Goal: Task Accomplishment & Management: Use online tool/utility

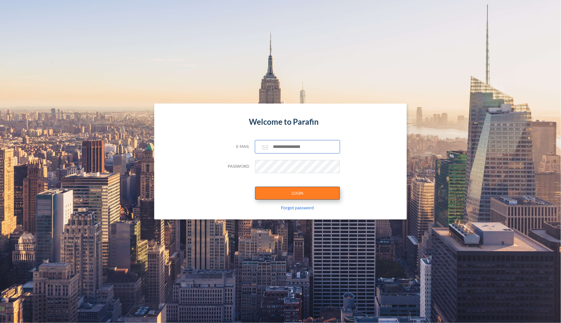
type input "**********"
click at [289, 194] on button "LOGIN" at bounding box center [297, 192] width 85 height 13
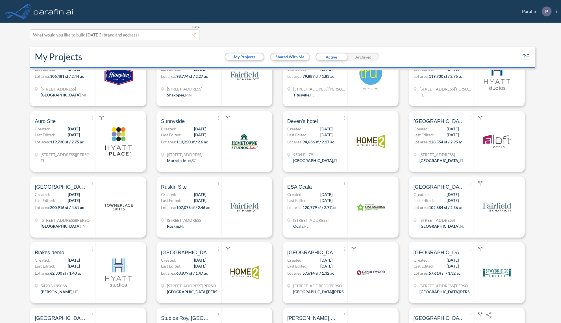
scroll to position [407, 0]
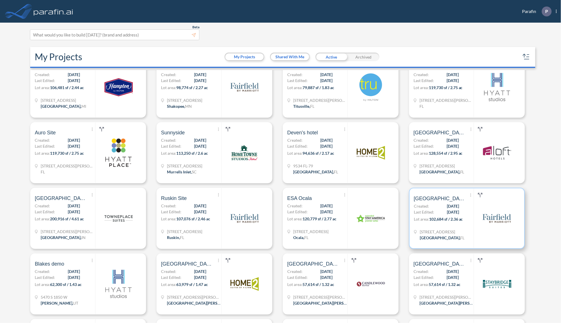
click at [447, 214] on span "[DATE]" at bounding box center [453, 212] width 12 height 6
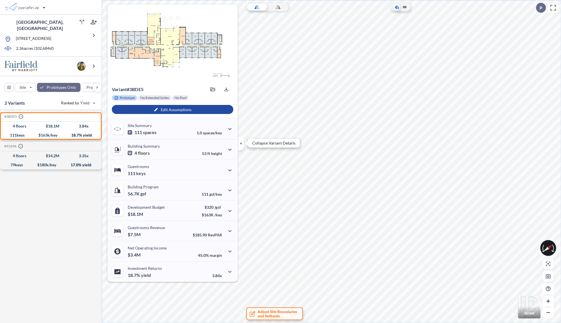
click at [242, 145] on icon "button" at bounding box center [241, 143] width 6 height 6
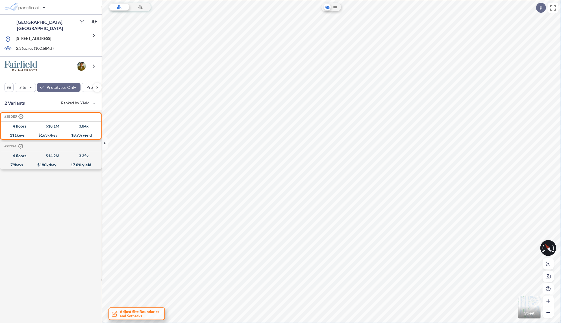
click at [150, 313] on span "Adjust Site Boundaries and Setbacks" at bounding box center [140, 313] width 40 height 8
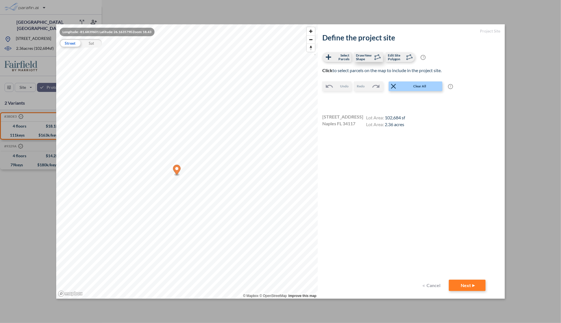
click at [367, 57] on span "Draw New Shape" at bounding box center [364, 56] width 17 height 7
click at [408, 53] on icon at bounding box center [409, 57] width 8 height 8
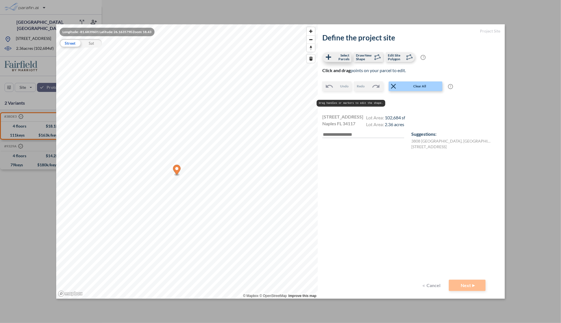
click at [337, 56] on span "Select Parcels" at bounding box center [341, 56] width 17 height 7
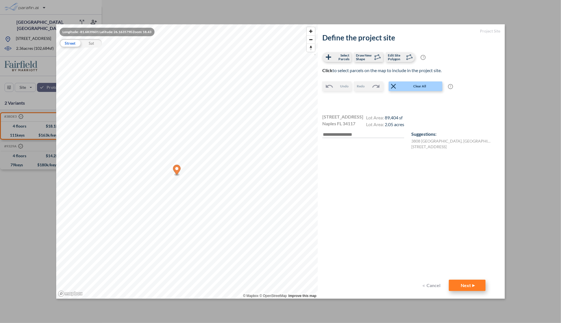
click at [461, 281] on button "Next" at bounding box center [467, 284] width 37 height 11
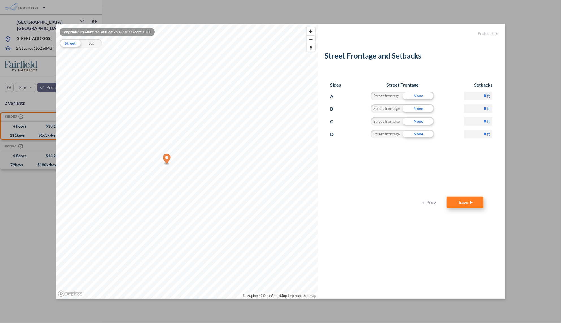
click at [473, 199] on button "Save" at bounding box center [464, 201] width 37 height 11
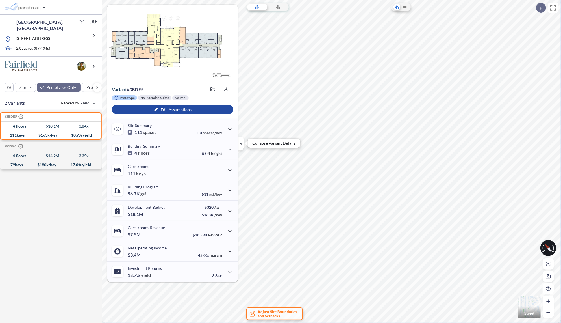
click at [242, 143] on icon "button" at bounding box center [241, 143] width 6 height 6
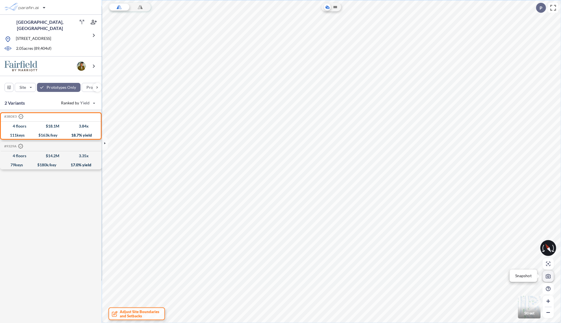
click at [548, 275] on icon "button" at bounding box center [548, 276] width 5 height 5
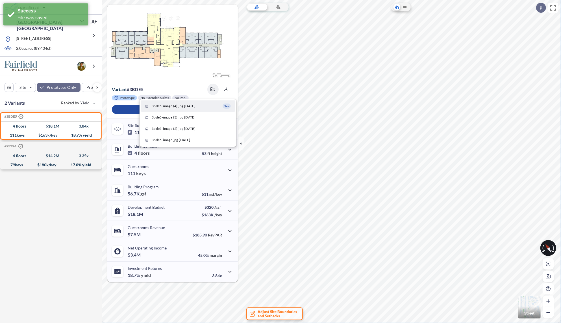
click at [195, 106] on span "3bde5-image (4).jpg 08/18/2025" at bounding box center [174, 105] width 44 height 5
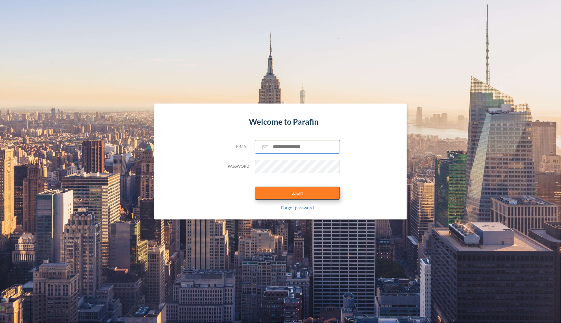
type input "**********"
click at [299, 195] on button "LOGIN" at bounding box center [297, 192] width 85 height 13
type input "**********"
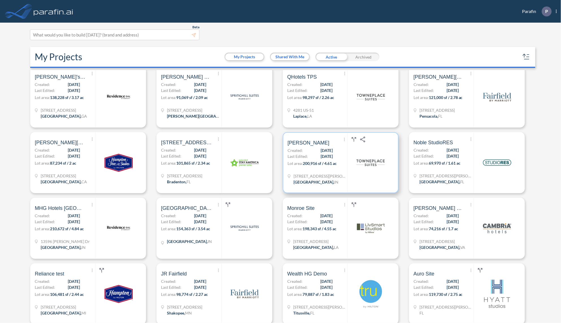
scroll to position [226, 0]
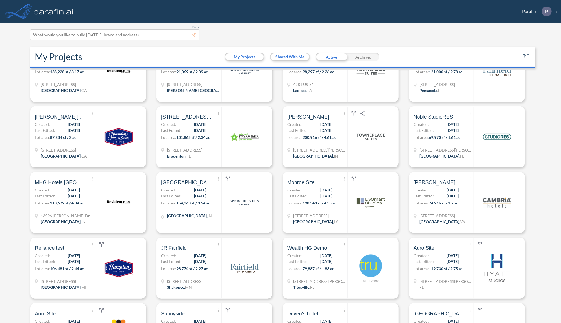
click at [479, 37] on div "Beta This experimental feature is still in beta. Help improve this by reporting…" at bounding box center [278, 34] width 496 height 11
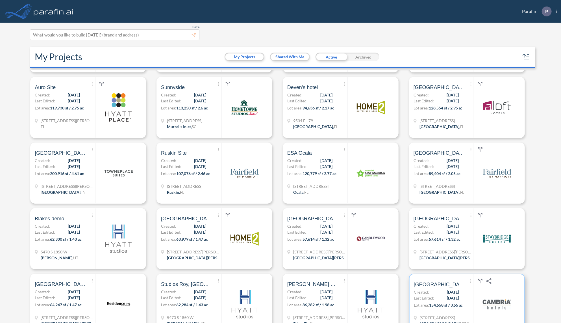
scroll to position [429, 0]
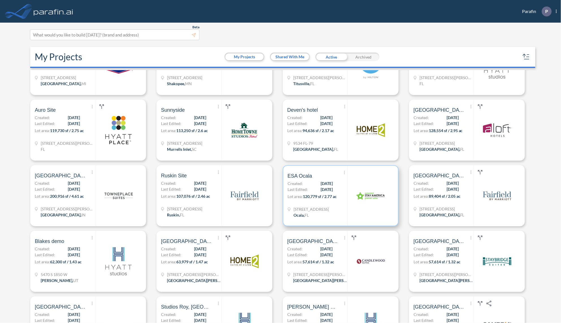
click at [347, 197] on div at bounding box center [370, 195] width 46 height 60
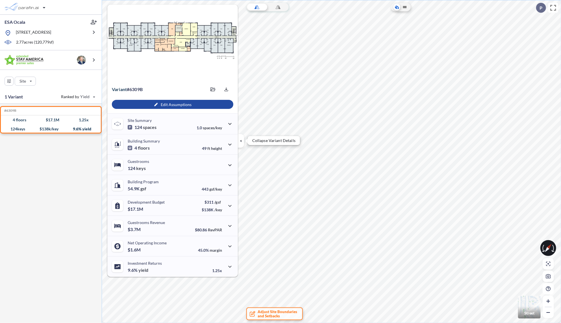
click at [241, 139] on icon "button" at bounding box center [241, 141] width 6 height 6
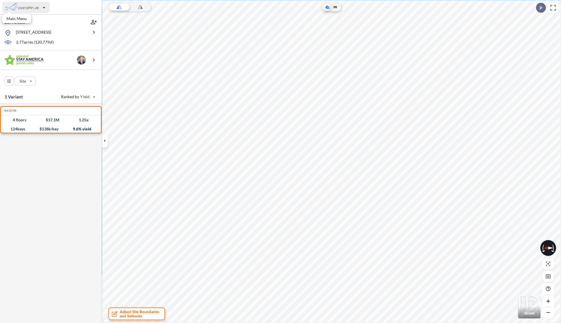
click at [41, 6] on div "button" at bounding box center [25, 7] width 47 height 11
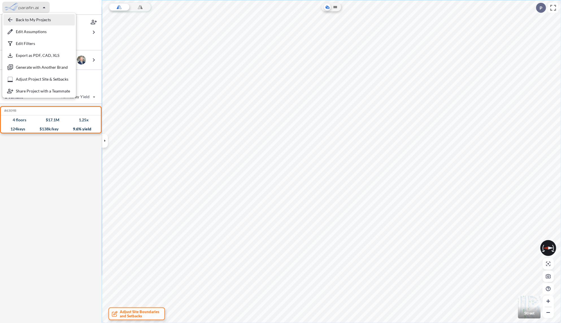
click at [36, 21] on div "button" at bounding box center [38, 19] width 71 height 11
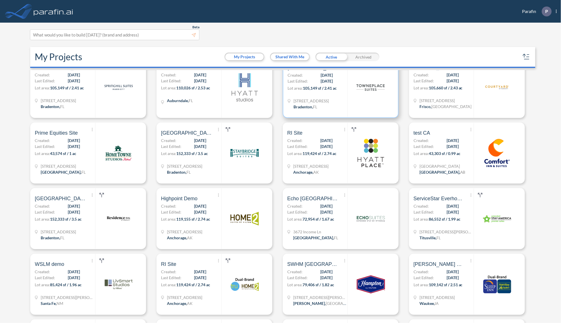
scroll to position [1062, 0]
click at [329, 223] on p "Lot area: 72,954 sf / 1.67 ac" at bounding box center [317, 220] width 60 height 8
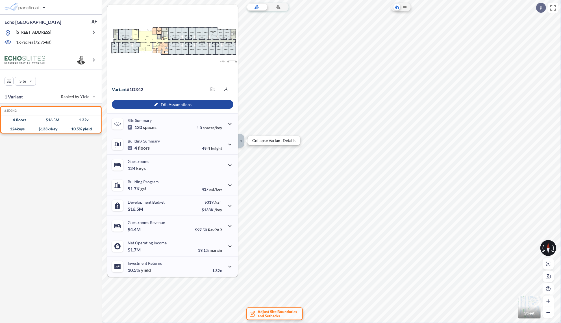
click at [241, 139] on icon "button" at bounding box center [241, 141] width 6 height 6
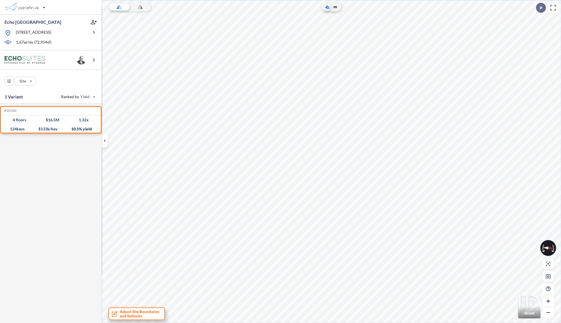
click at [135, 311] on span "Adjust Site Boundaries and Setbacks" at bounding box center [140, 313] width 40 height 8
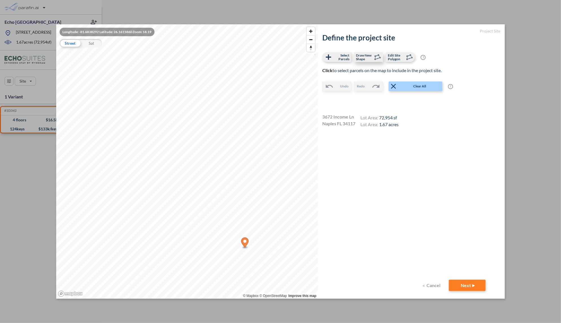
click at [365, 60] on span "Draw New Shape" at bounding box center [364, 56] width 17 height 7
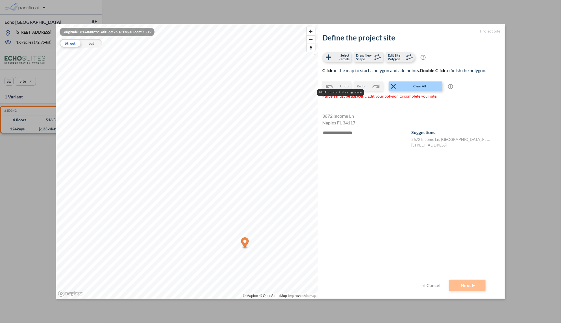
click at [393, 58] on span "Edit Site Polygon" at bounding box center [396, 56] width 17 height 7
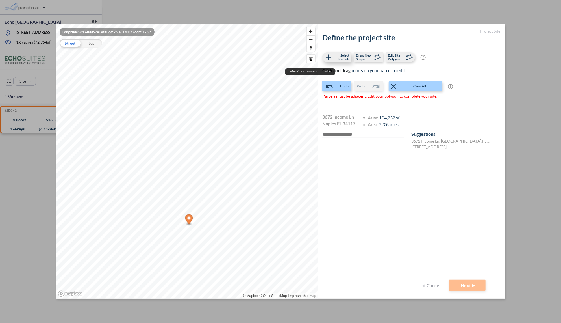
click at [341, 56] on span "Select Parcels" at bounding box center [341, 56] width 17 height 7
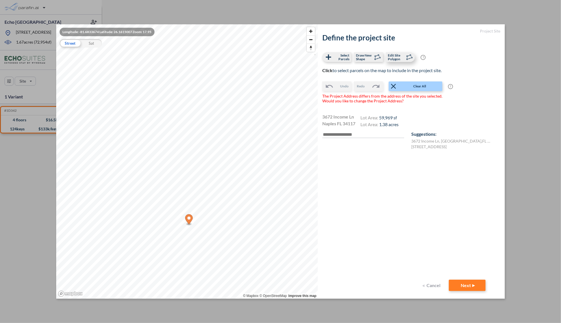
click at [397, 55] on span "Edit Site Polygon" at bounding box center [396, 56] width 17 height 7
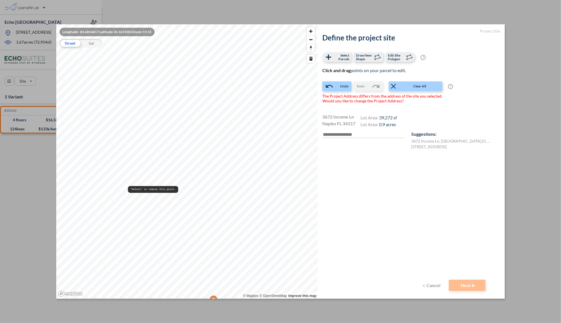
click at [134, 190] on pre "'Delete' to remove this point." at bounding box center [153, 189] width 50 height 7
click at [334, 59] on span "Select Parcels" at bounding box center [341, 56] width 17 height 7
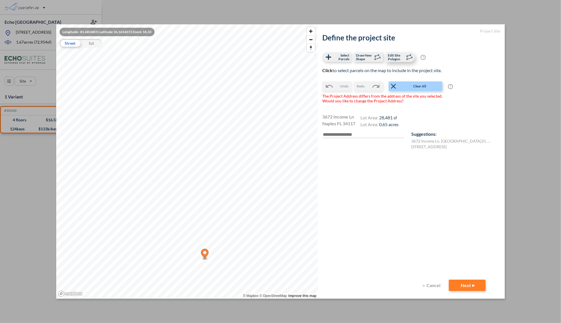
click at [396, 56] on span "Edit Site Polygon" at bounding box center [396, 56] width 17 height 7
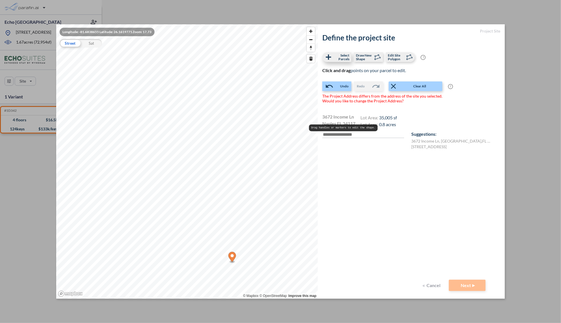
click at [337, 58] on span "Select Parcels" at bounding box center [341, 56] width 17 height 7
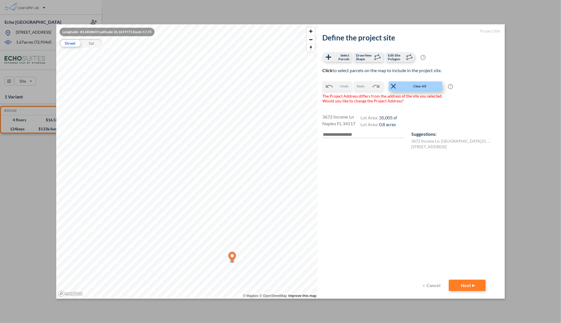
click at [410, 90] on button "Clear All" at bounding box center [416, 86] width 54 height 10
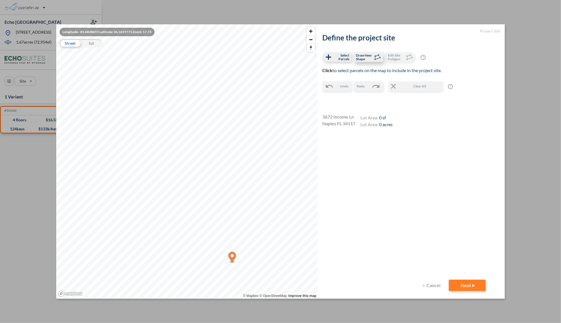
click at [365, 55] on span "Draw New Shape" at bounding box center [364, 56] width 17 height 7
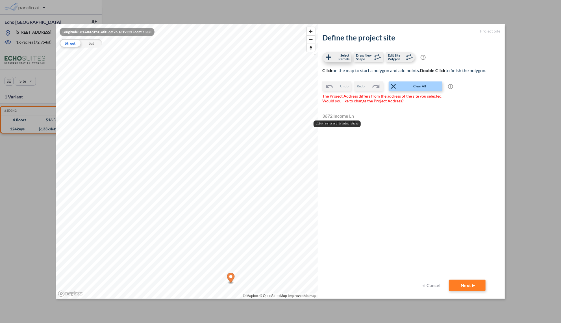
click at [339, 58] on span "Select Parcels" at bounding box center [341, 56] width 17 height 7
click at [399, 55] on span "Edit Site Polygon" at bounding box center [396, 56] width 17 height 7
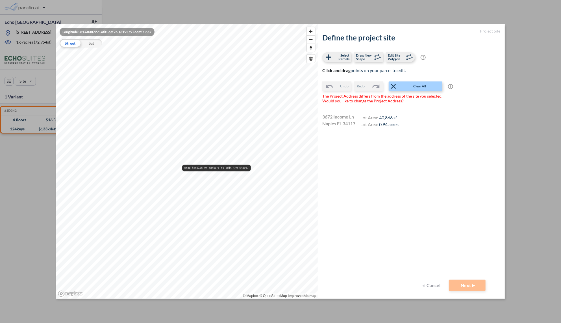
click at [183, 165] on div "Longitude: -81.6838727 Latitude: 26.1619279 Zoom: 19.67 Street Sat © Mapbox © O…" at bounding box center [187, 161] width 262 height 274
click at [336, 58] on span "Select Parcels" at bounding box center [341, 56] width 17 height 7
click at [395, 56] on span "Edit Site Polygon" at bounding box center [396, 56] width 17 height 7
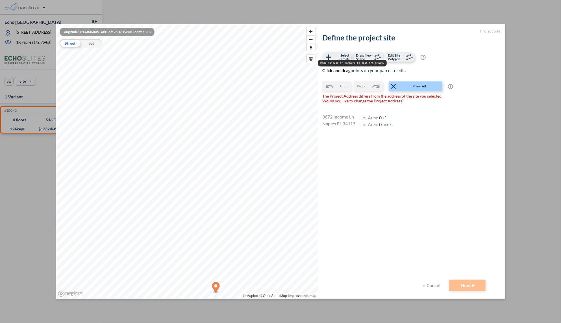
click at [340, 56] on span "Select Parcels" at bounding box center [341, 56] width 17 height 7
click at [465, 284] on button "Next" at bounding box center [467, 284] width 37 height 11
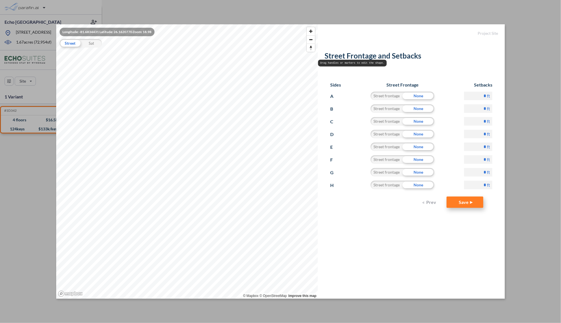
click at [466, 202] on button "Save" at bounding box center [464, 201] width 37 height 11
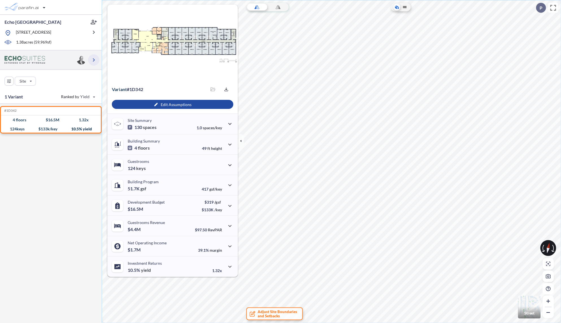
click at [95, 60] on icon "button" at bounding box center [94, 59] width 2 height 3
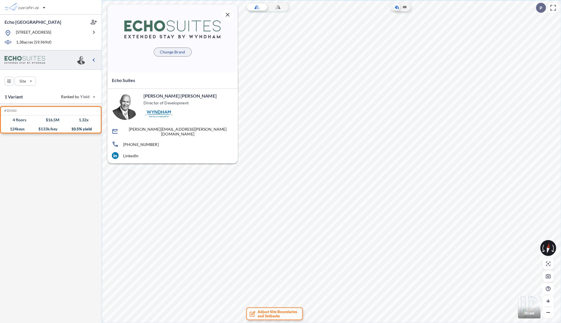
click at [171, 51] on p "Change Brand" at bounding box center [172, 52] width 25 height 6
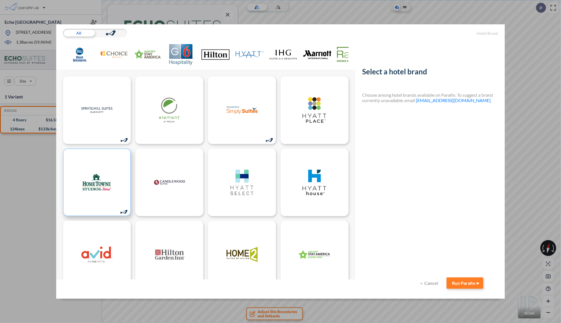
click at [102, 178] on img at bounding box center [96, 181] width 31 height 25
click at [466, 285] on button "Run Parafin" at bounding box center [464, 282] width 37 height 11
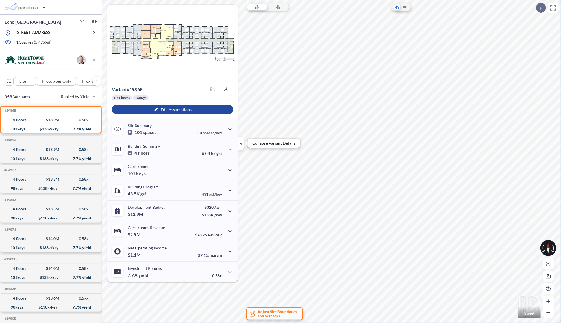
click at [241, 147] on button "button" at bounding box center [241, 143] width 6 height 14
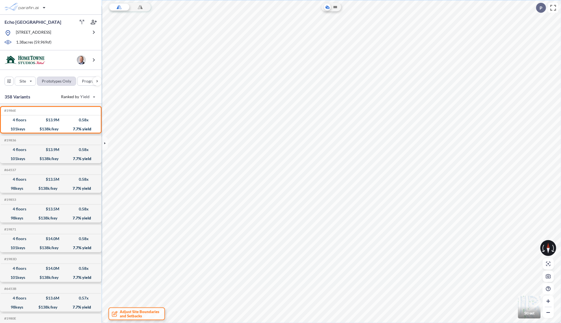
click at [56, 84] on div "button" at bounding box center [56, 81] width 38 height 8
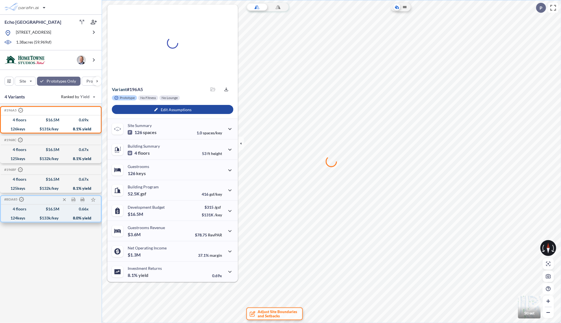
click at [31, 217] on div "124 keys $ 133 k/key 8.0 % yield" at bounding box center [50, 217] width 95 height 9
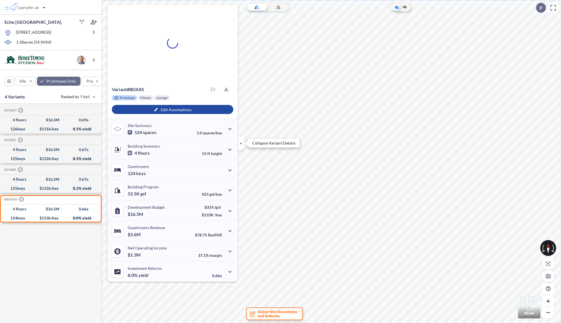
click at [242, 145] on icon "button" at bounding box center [241, 143] width 6 height 6
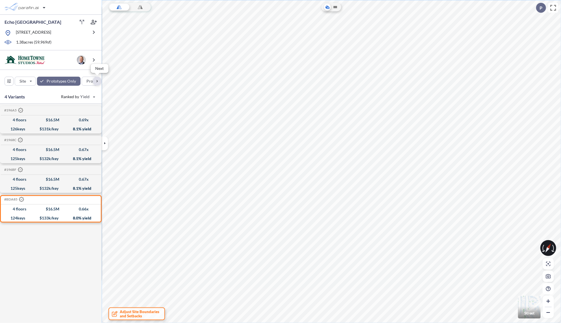
click at [97, 80] on div "button" at bounding box center [97, 81] width 9 height 9
click at [97, 83] on div "button" at bounding box center [97, 81] width 9 height 9
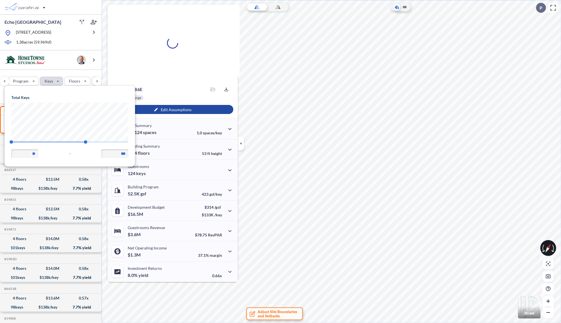
scroll to position [80, 130]
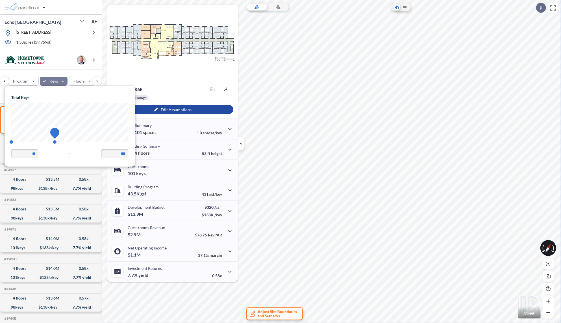
drag, startPoint x: 86, startPoint y: 141, endPoint x: 55, endPoint y: 142, distance: 31.1
click at [55, 142] on span "101" at bounding box center [54, 141] width 3 height 3
type input "***"
drag, startPoint x: 54, startPoint y: 143, endPoint x: 57, endPoint y: 141, distance: 3.1
click at [57, 141] on span "103" at bounding box center [56, 141] width 3 height 3
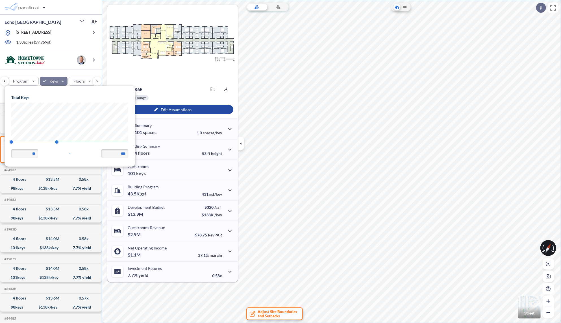
click at [58, 72] on div "Site Prototypes Only Program Keys Floors Height FAR Room mix Budget" at bounding box center [51, 80] width 102 height 20
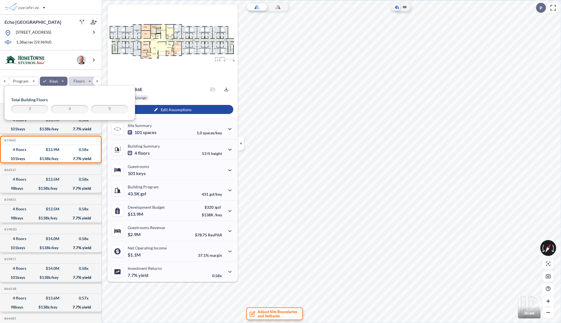
scroll to position [0, 68]
click at [78, 82] on div "button" at bounding box center [82, 81] width 26 height 8
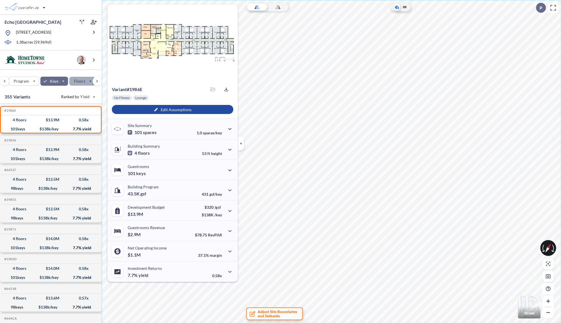
click at [82, 83] on div "button" at bounding box center [82, 81] width 26 height 8
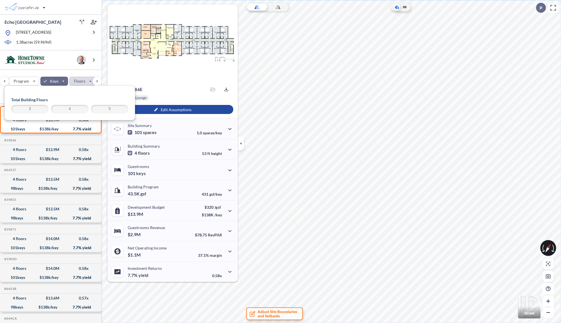
click at [102, 113] on label "5" at bounding box center [109, 109] width 37 height 8
click at [32, 108] on span "3" at bounding box center [29, 109] width 35 height 7
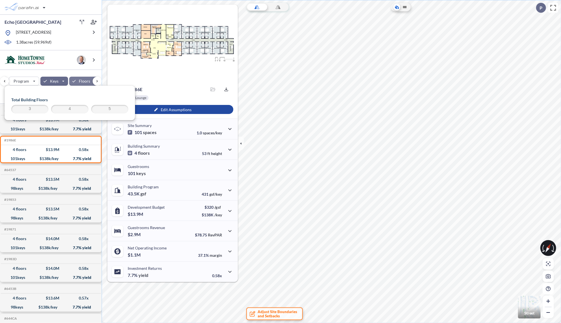
click at [95, 94] on div "Total Building Floors 3 4 5" at bounding box center [70, 103] width 130 height 34
click at [48, 72] on div "Site Prototypes Only Program Keys Floors Height FAR Room mix Budget" at bounding box center [51, 80] width 102 height 20
click at [243, 144] on icon "button" at bounding box center [241, 143] width 6 height 6
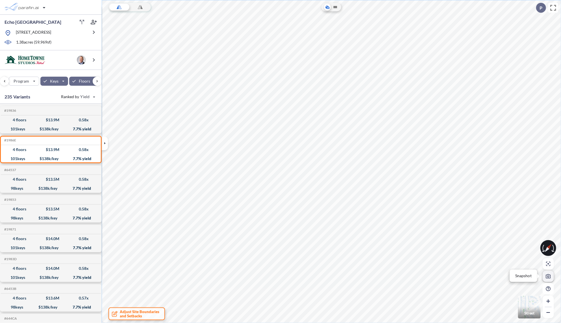
click at [547, 278] on icon "button" at bounding box center [548, 276] width 5 height 5
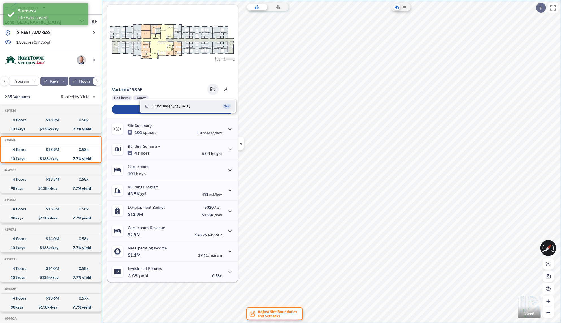
click at [212, 105] on button "1986e-image.jpg 08/18/2025 New" at bounding box center [188, 105] width 95 height 11
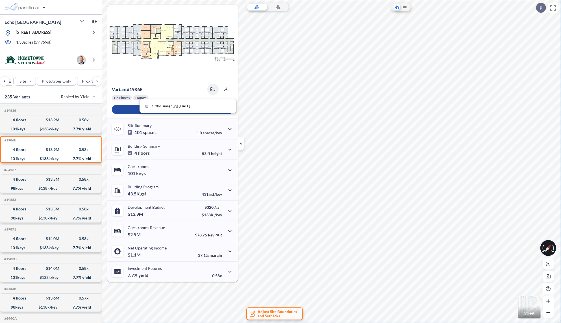
scroll to position [0, 68]
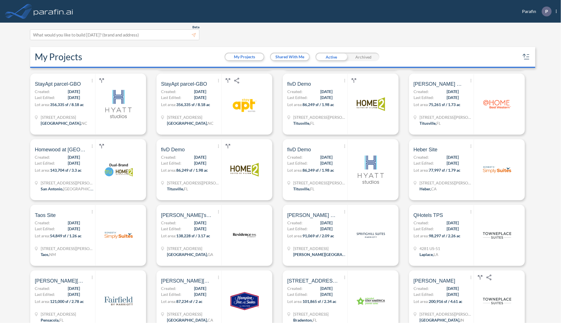
scroll to position [68, 0]
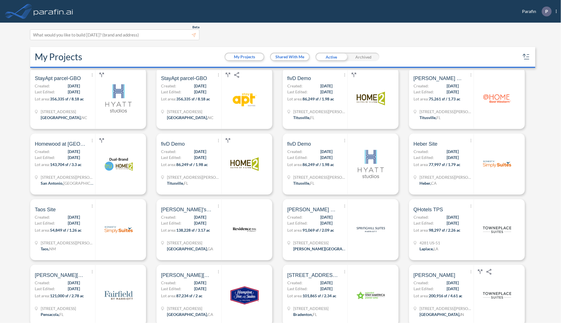
click at [548, 136] on div "Beta This experimental feature is still in beta. Help improve this by reporting…" at bounding box center [280, 173] width 561 height 300
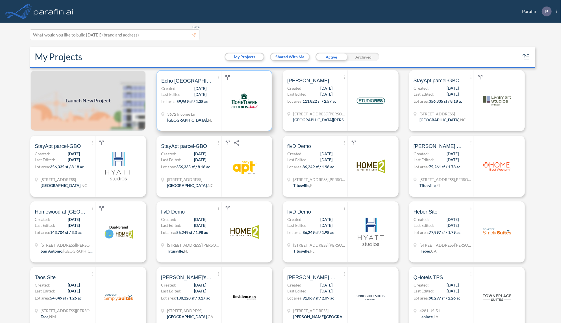
click at [209, 97] on div "Show More Created with sketchtool. Archive Reports Share a copy Echo Naples Cre…" at bounding box center [191, 101] width 60 height 60
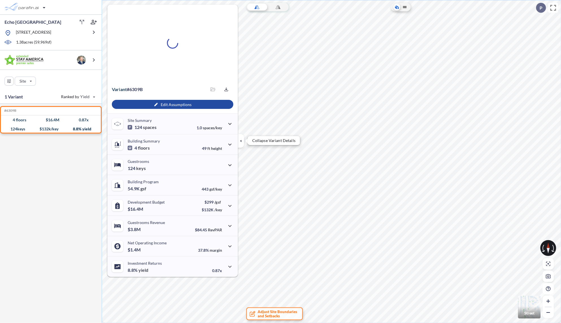
click at [242, 141] on icon "button" at bounding box center [241, 141] width 6 height 6
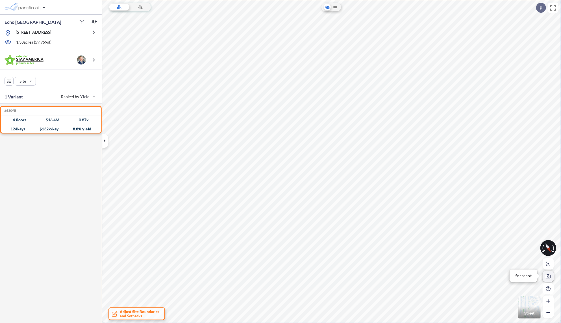
click at [550, 277] on icon "button" at bounding box center [548, 276] width 5 height 4
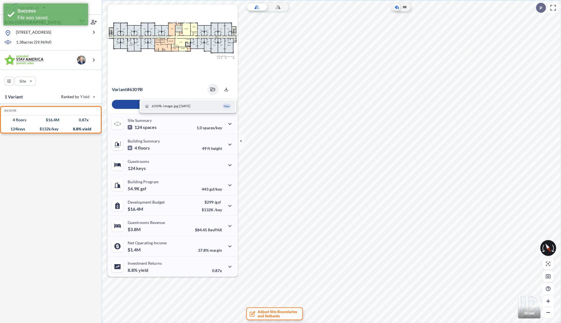
click at [168, 107] on span "6309b-image.jpg [DATE]" at bounding box center [171, 105] width 39 height 5
